Goal: Information Seeking & Learning: Learn about a topic

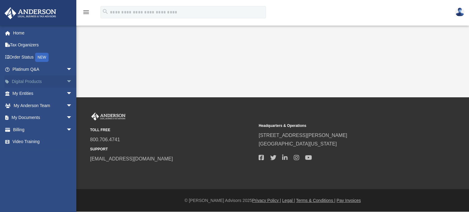
click at [66, 81] on span "arrow_drop_down" at bounding box center [72, 81] width 12 height 13
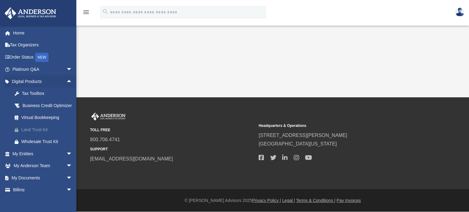
click at [35, 134] on div "Land Trust Kit" at bounding box center [47, 130] width 53 height 8
click at [66, 159] on span "arrow_drop_down" at bounding box center [72, 154] width 12 height 13
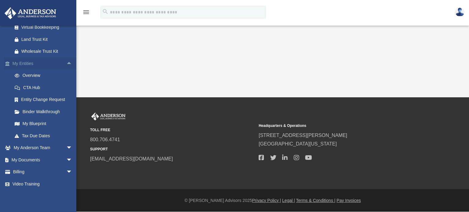
scroll to position [98, 0]
click at [39, 127] on link "My Blueprint" at bounding box center [45, 124] width 73 height 12
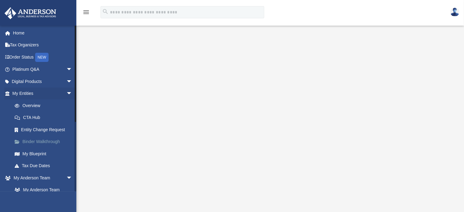
click at [37, 143] on link "Binder Walkthrough" at bounding box center [45, 142] width 73 height 12
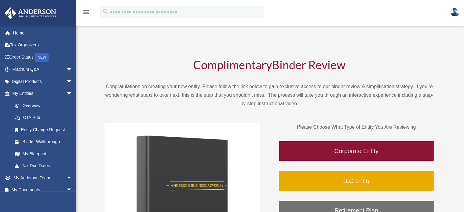
scroll to position [77, 0]
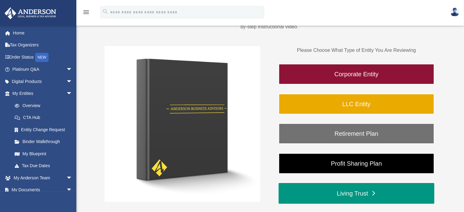
click at [356, 197] on link "Living Trust" at bounding box center [357, 193] width 156 height 21
